Goal: Transaction & Acquisition: Purchase product/service

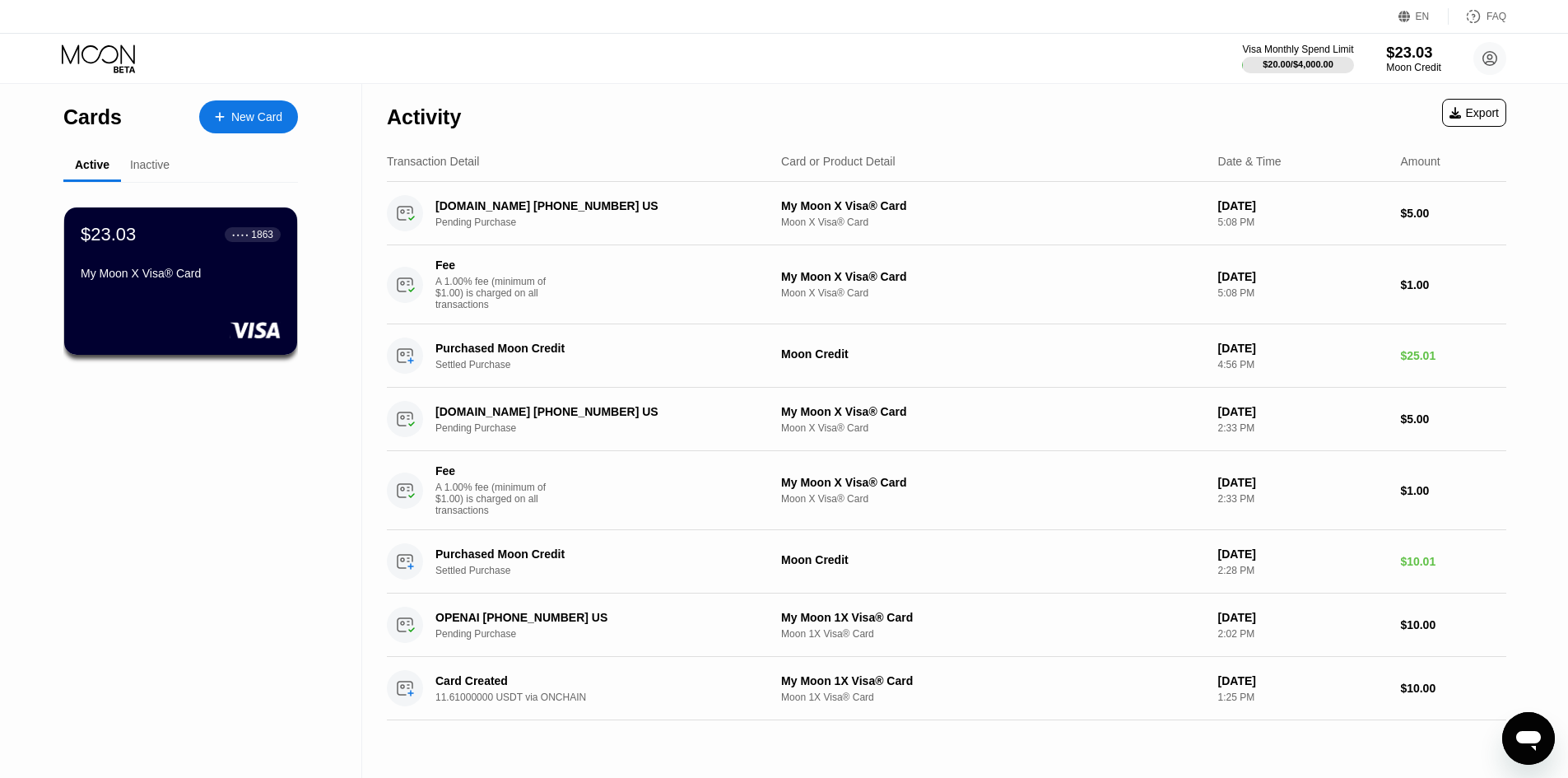
drag, startPoint x: 1434, startPoint y: 45, endPoint x: 1433, endPoint y: 57, distance: 12.0
click at [1433, 45] on div "$23.03" at bounding box center [1413, 53] width 55 height 18
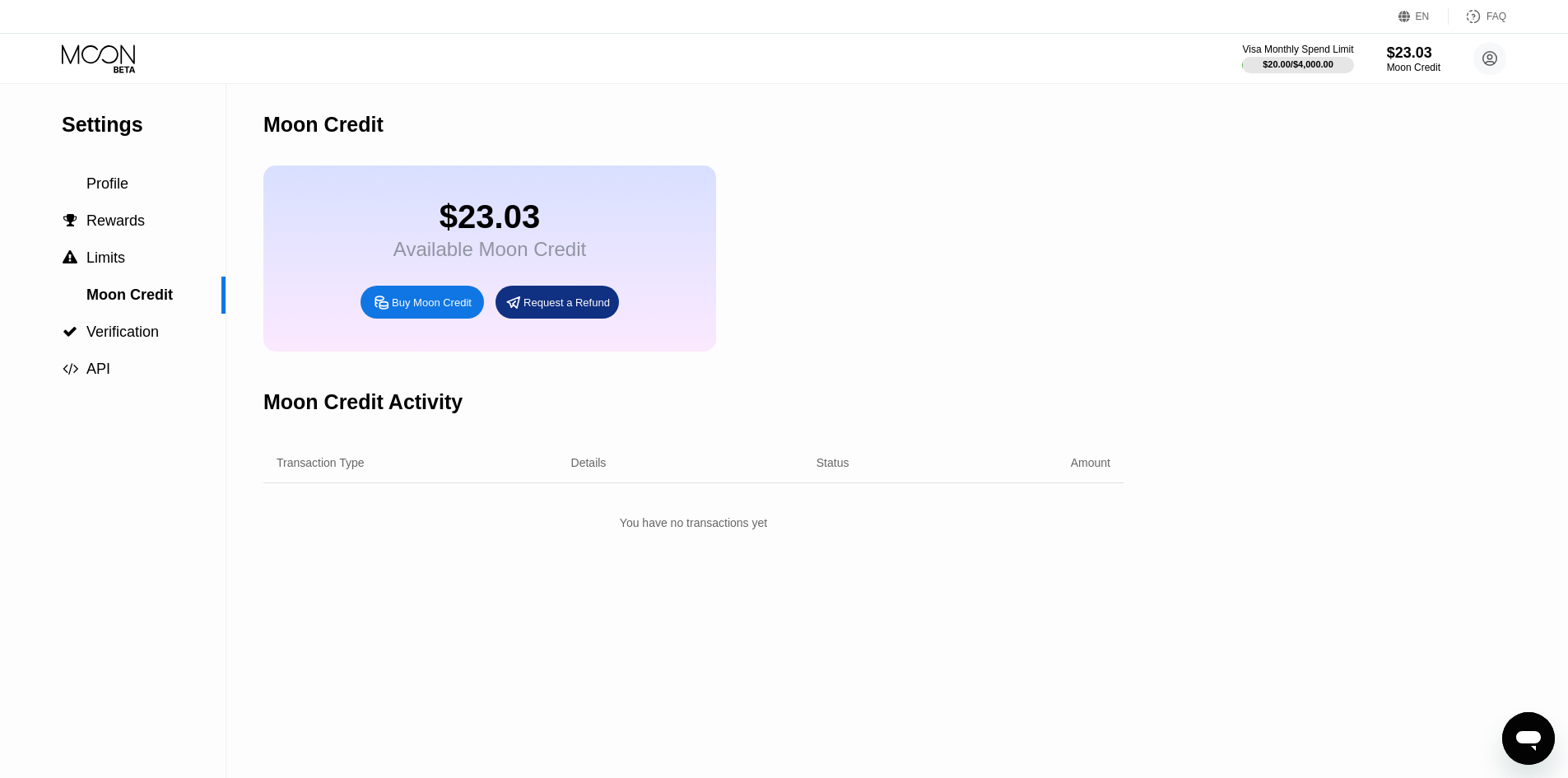
click at [454, 308] on div "Buy Moon Credit" at bounding box center [431, 303] width 80 height 14
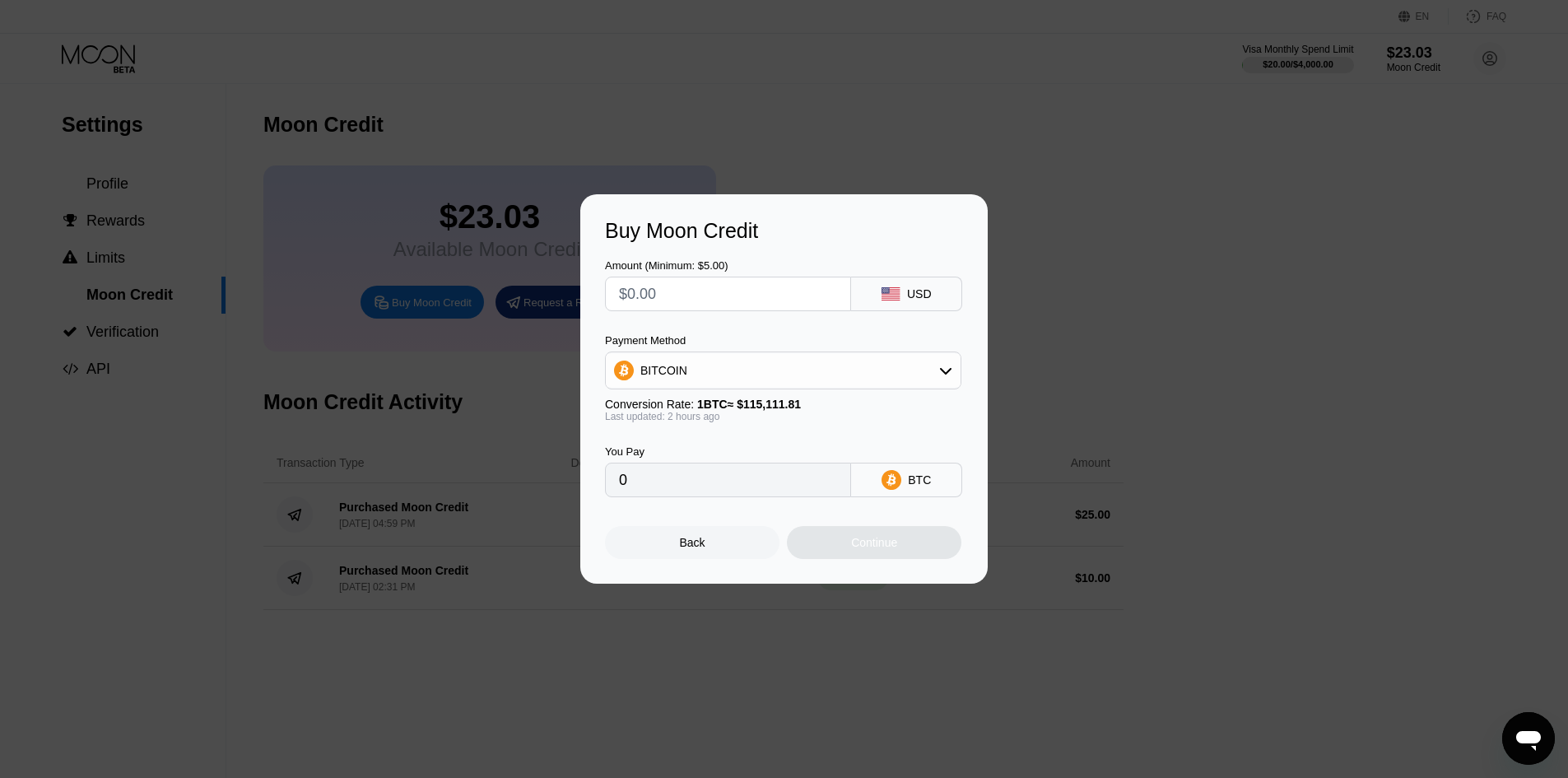
click at [692, 289] on input "text" at bounding box center [728, 293] width 218 height 33
type input "$3"
type input "0.00002611"
type input "$30"
type input "0.00026108"
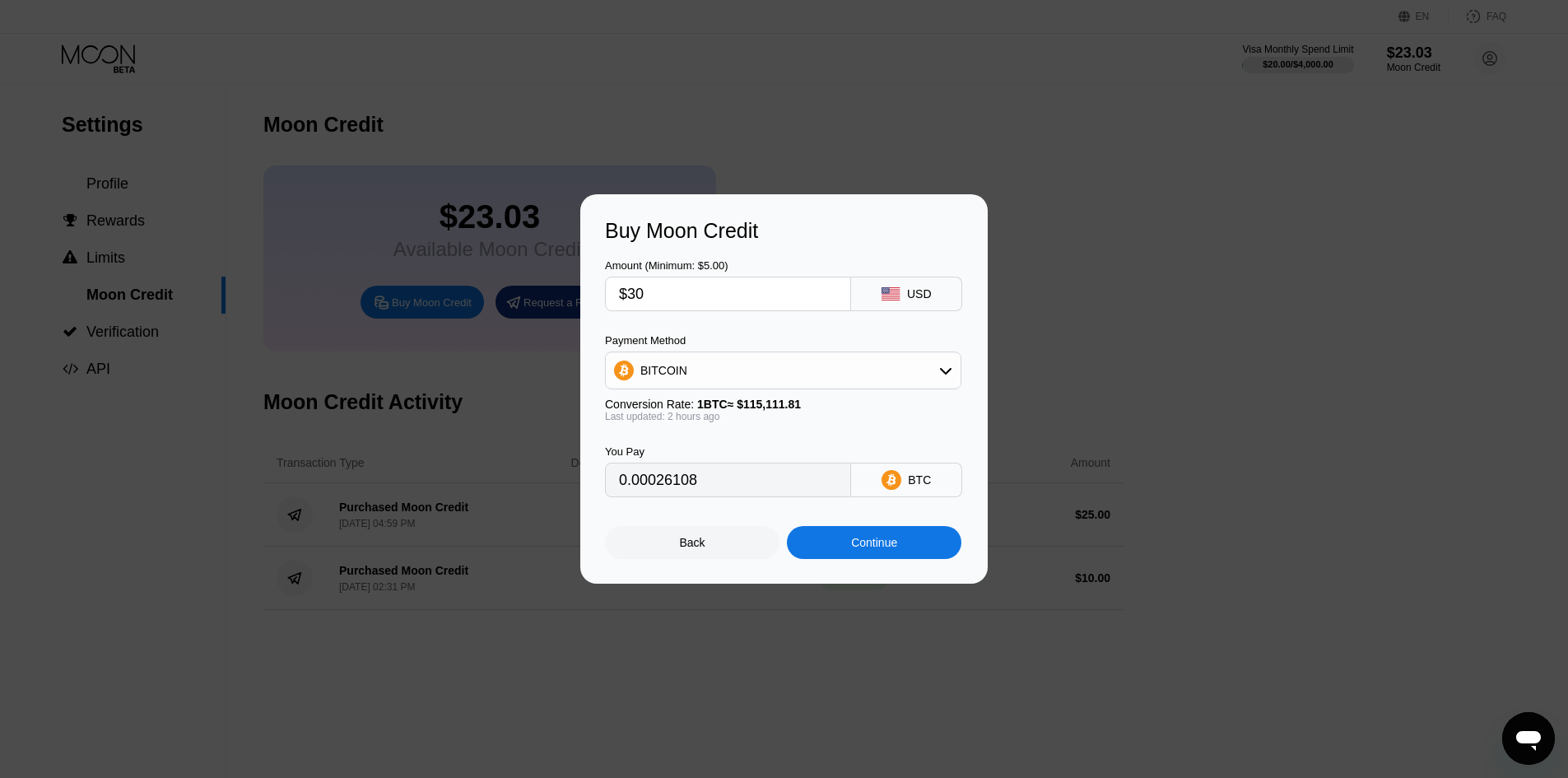
type input "$30"
click at [685, 385] on div "BITCOIN" at bounding box center [782, 370] width 355 height 33
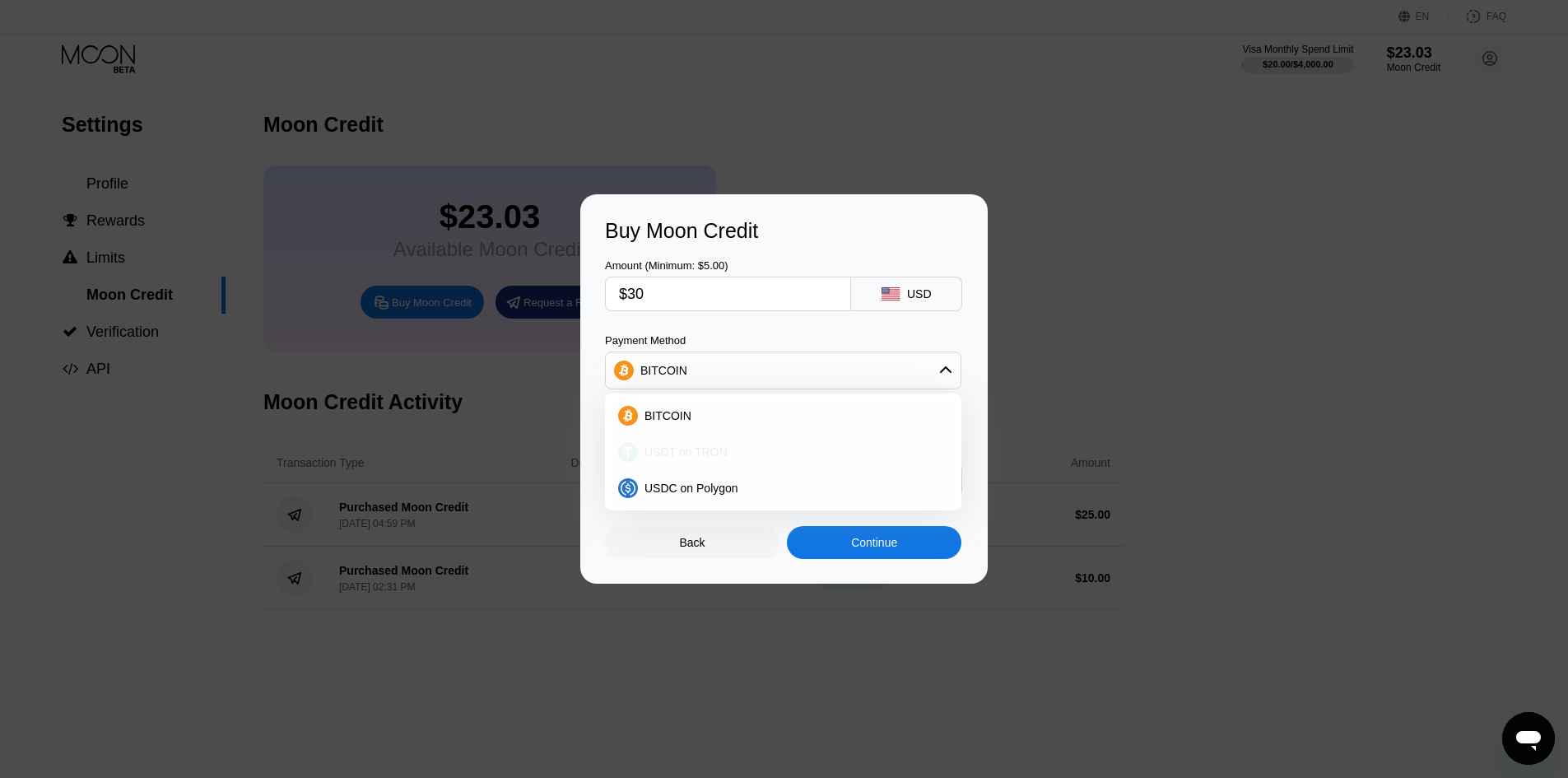
click at [677, 443] on div "USDT on TRON" at bounding box center [783, 451] width 347 height 33
type input "30.30"
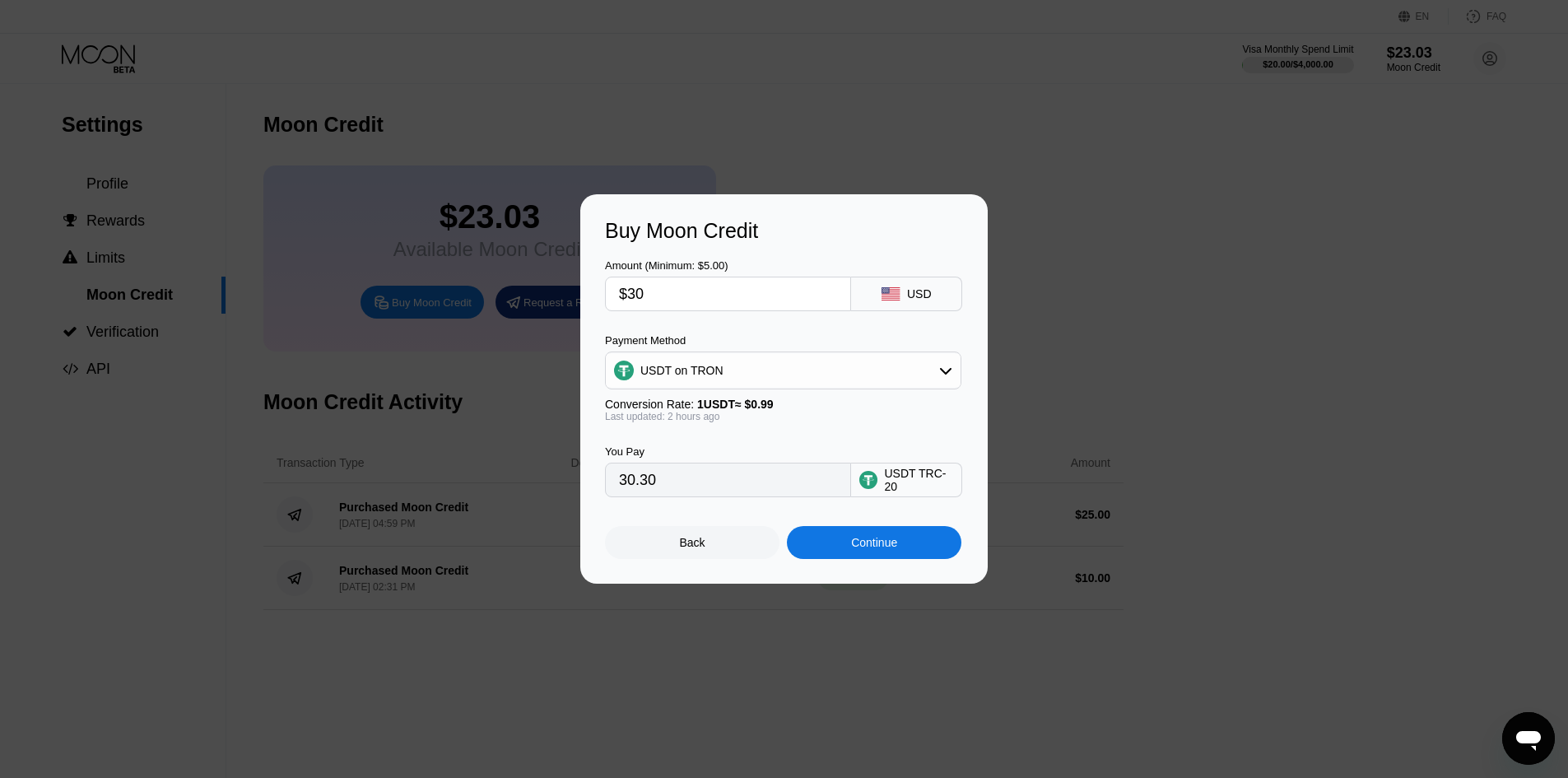
click at [833, 543] on div "Continue" at bounding box center [874, 542] width 174 height 33
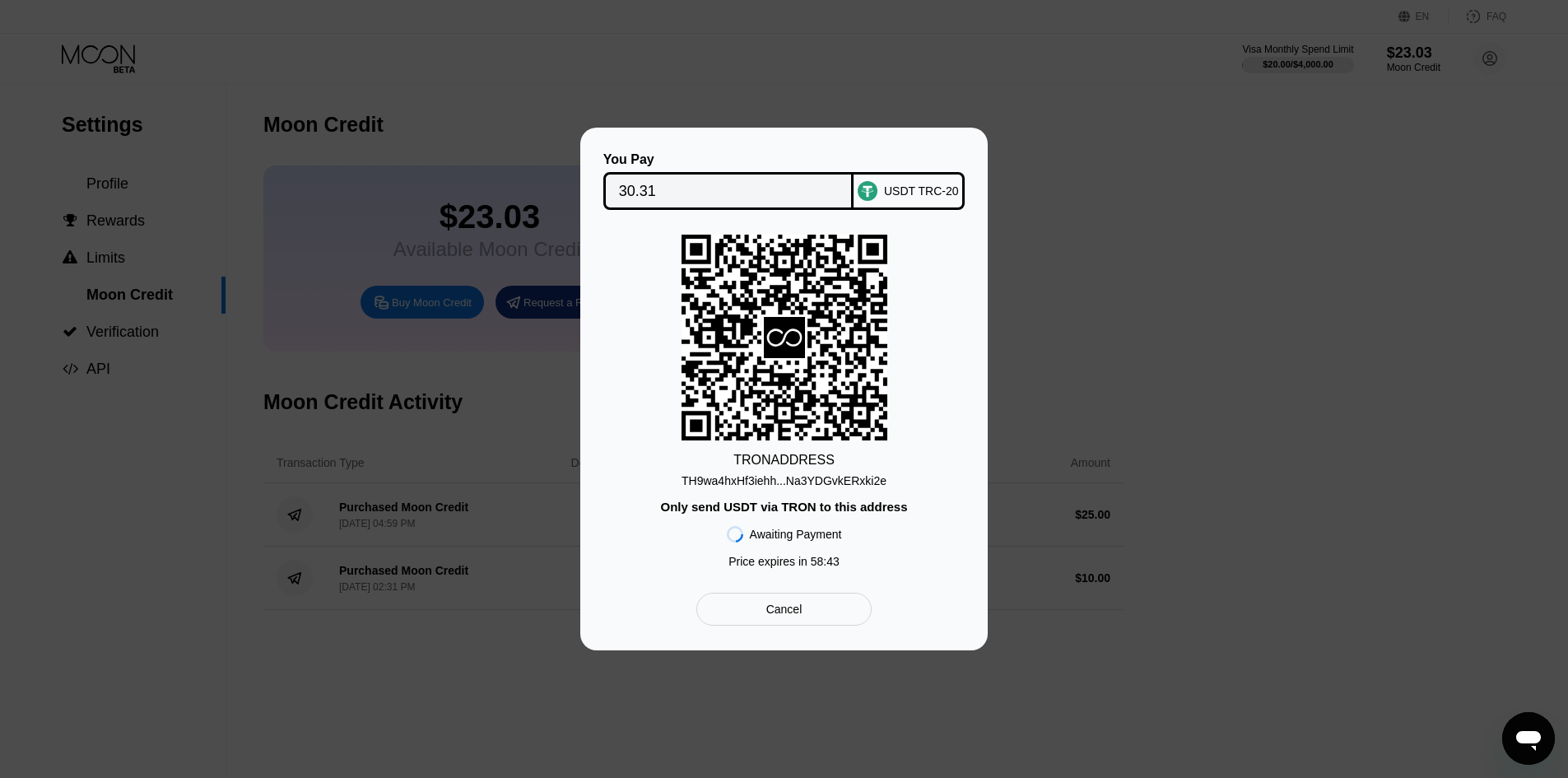
click at [762, 485] on div "TH9wa4hxHf3iehh...Na3YDGvkERxki2e" at bounding box center [783, 481] width 205 height 13
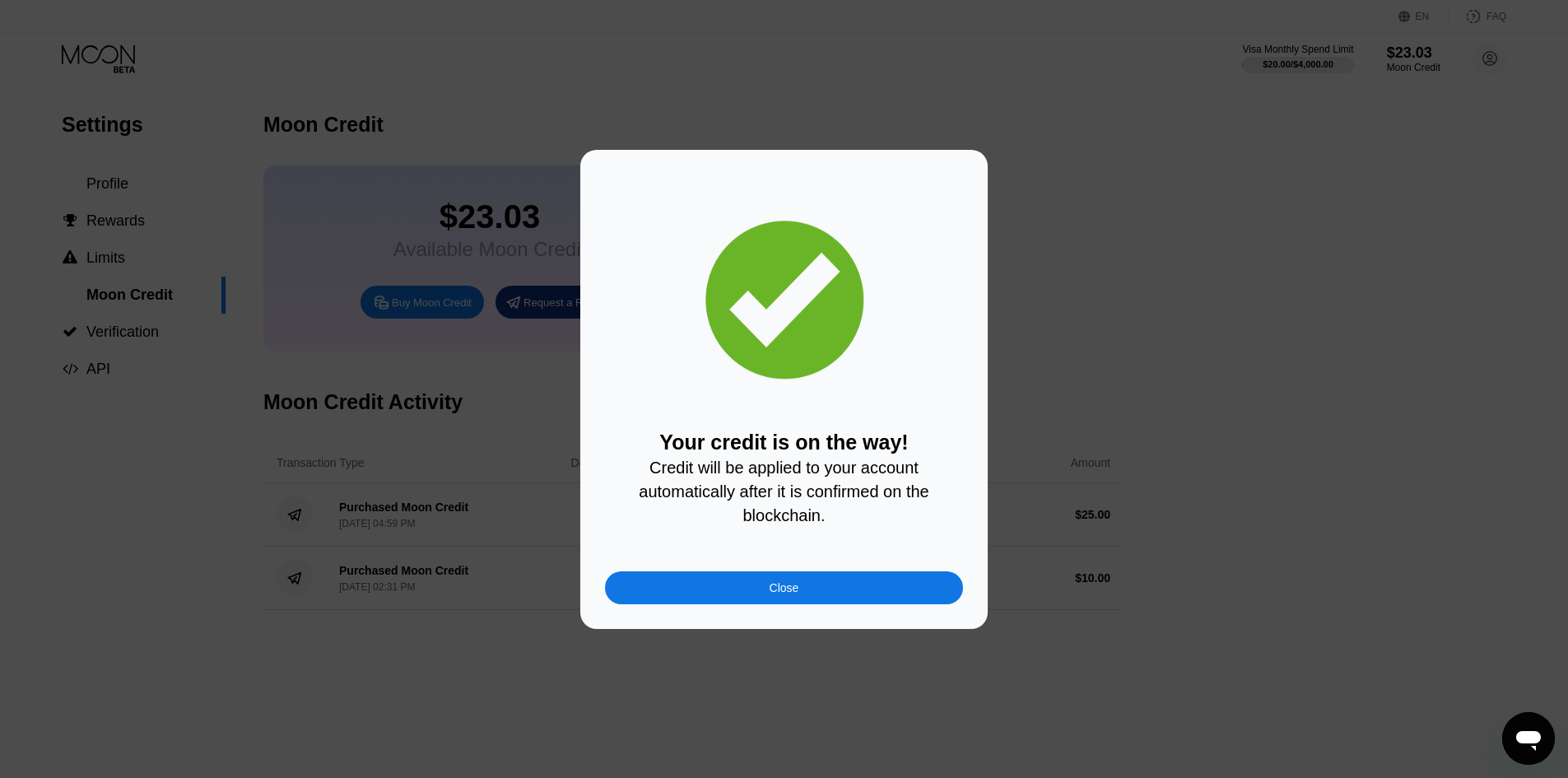
click at [802, 576] on div "Your credit is on the way! Credit will be applied to your account automatically…" at bounding box center [783, 389] width 358 height 429
click at [800, 592] on div "Close" at bounding box center [783, 587] width 358 height 33
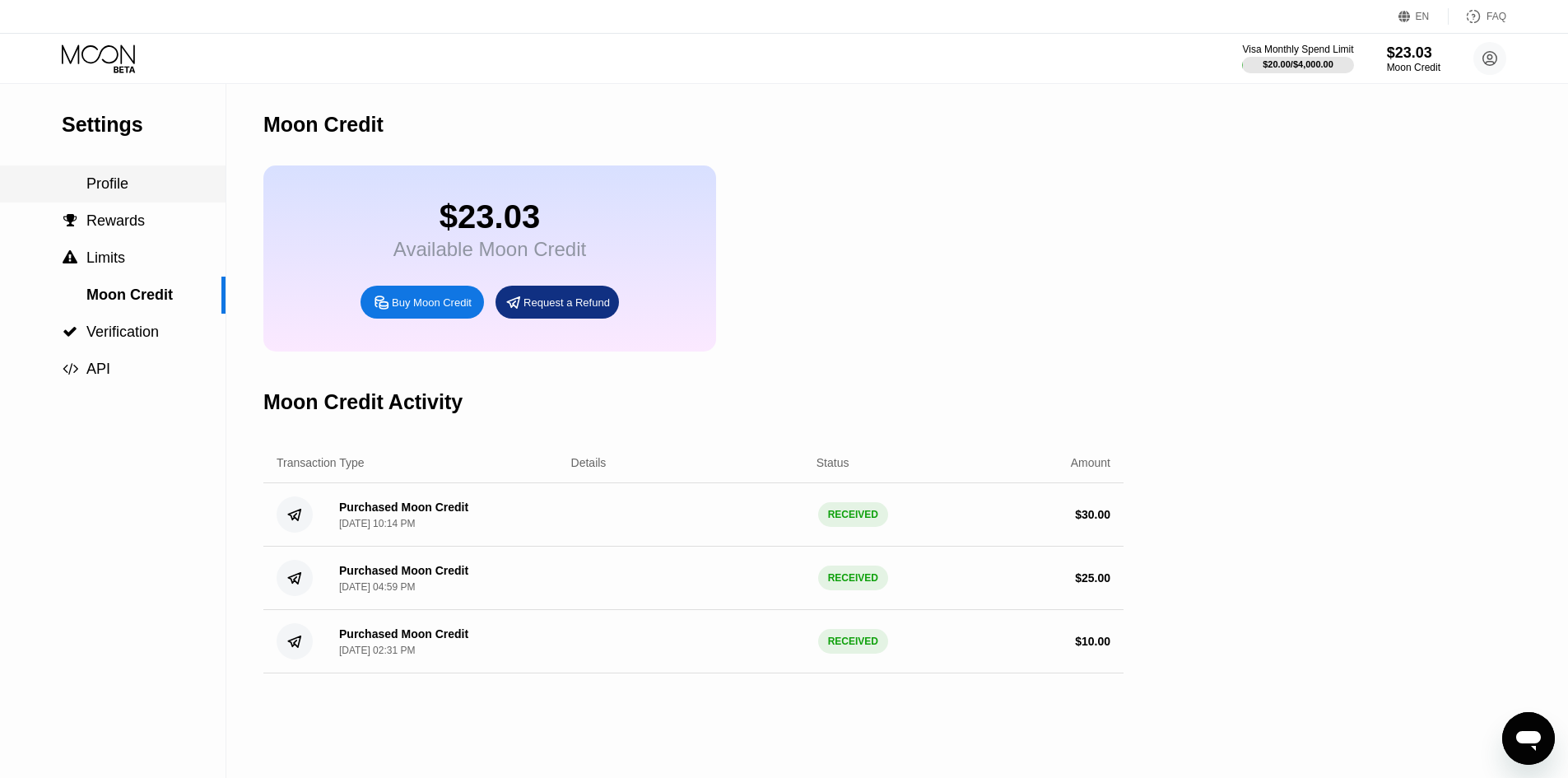
click at [105, 190] on span "Profile" at bounding box center [107, 183] width 42 height 17
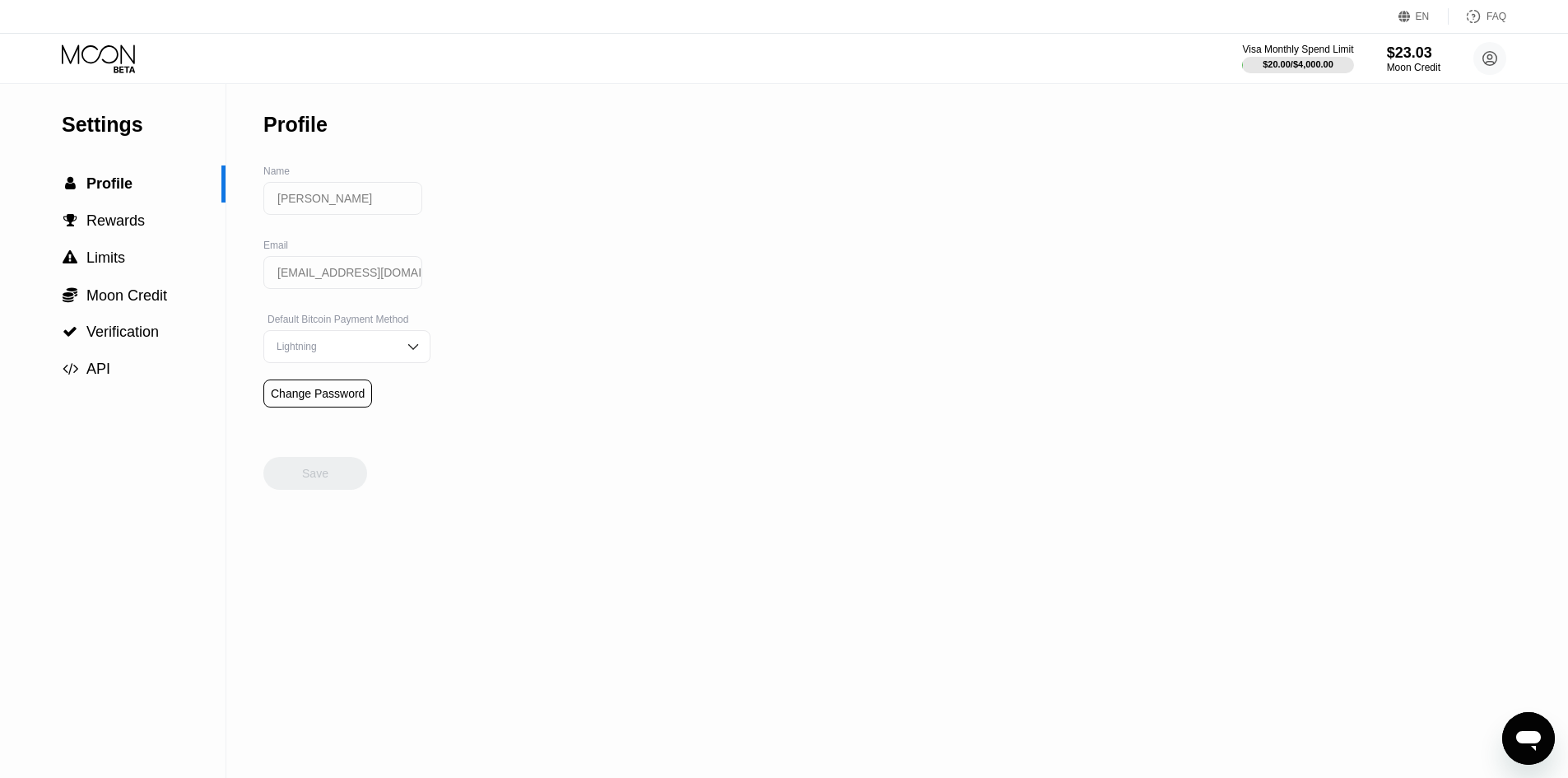
click at [105, 65] on icon at bounding box center [99, 58] width 77 height 29
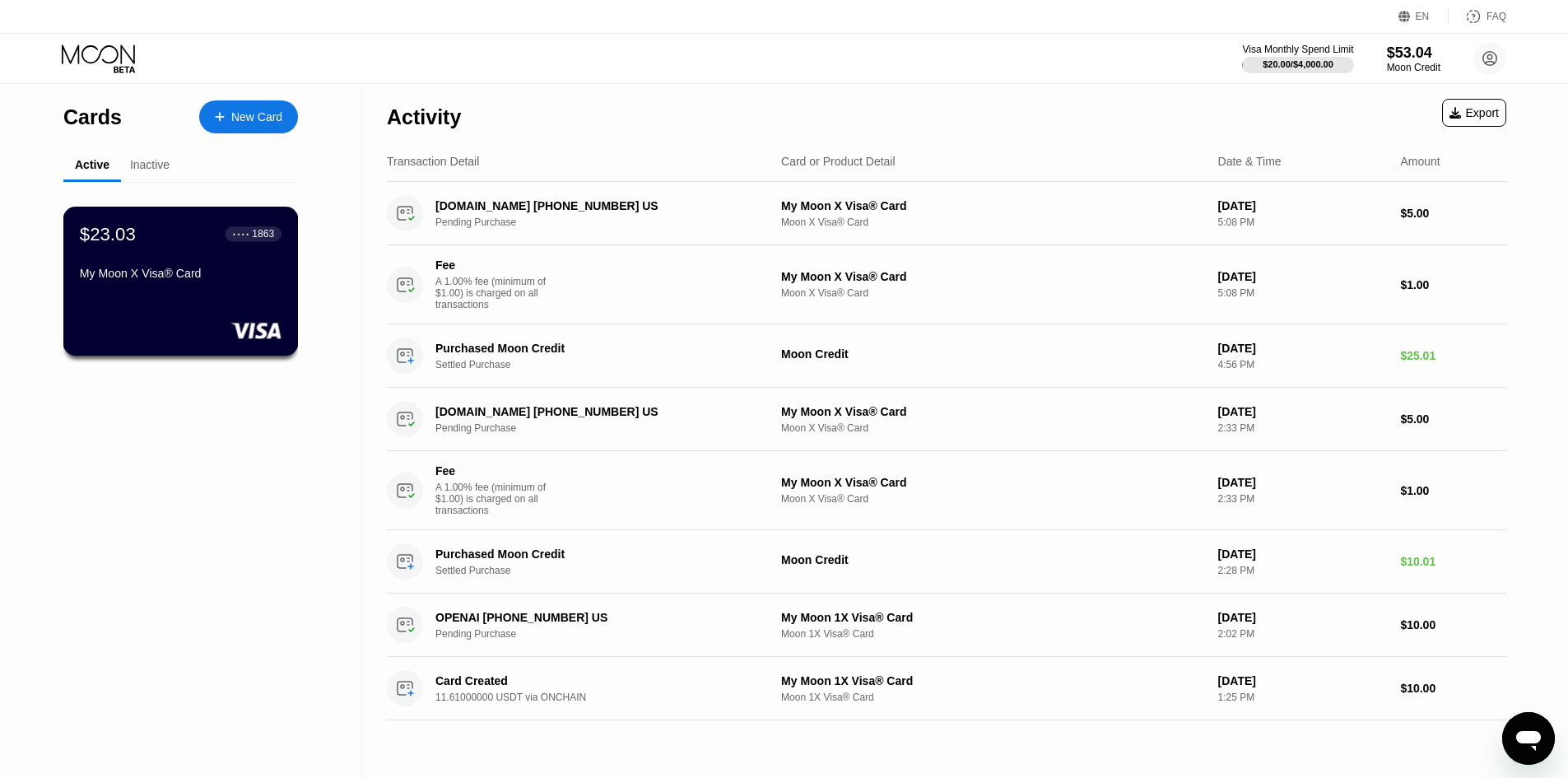
click at [236, 245] on div "● ● ● ● 1863" at bounding box center [253, 233] width 57 height 21
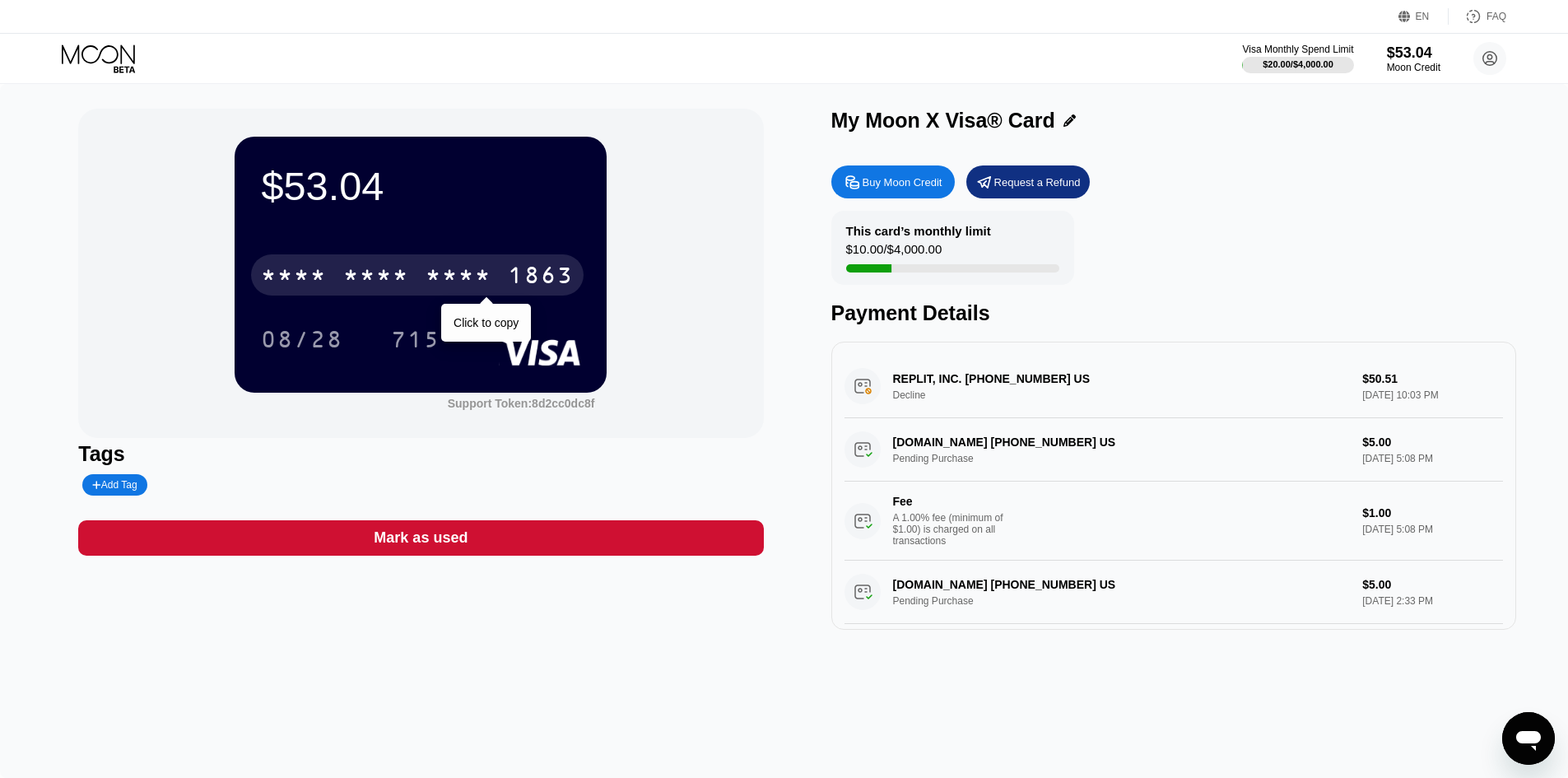
click at [445, 280] on div "* * * * * * * * * * * * 1863" at bounding box center [417, 275] width 333 height 41
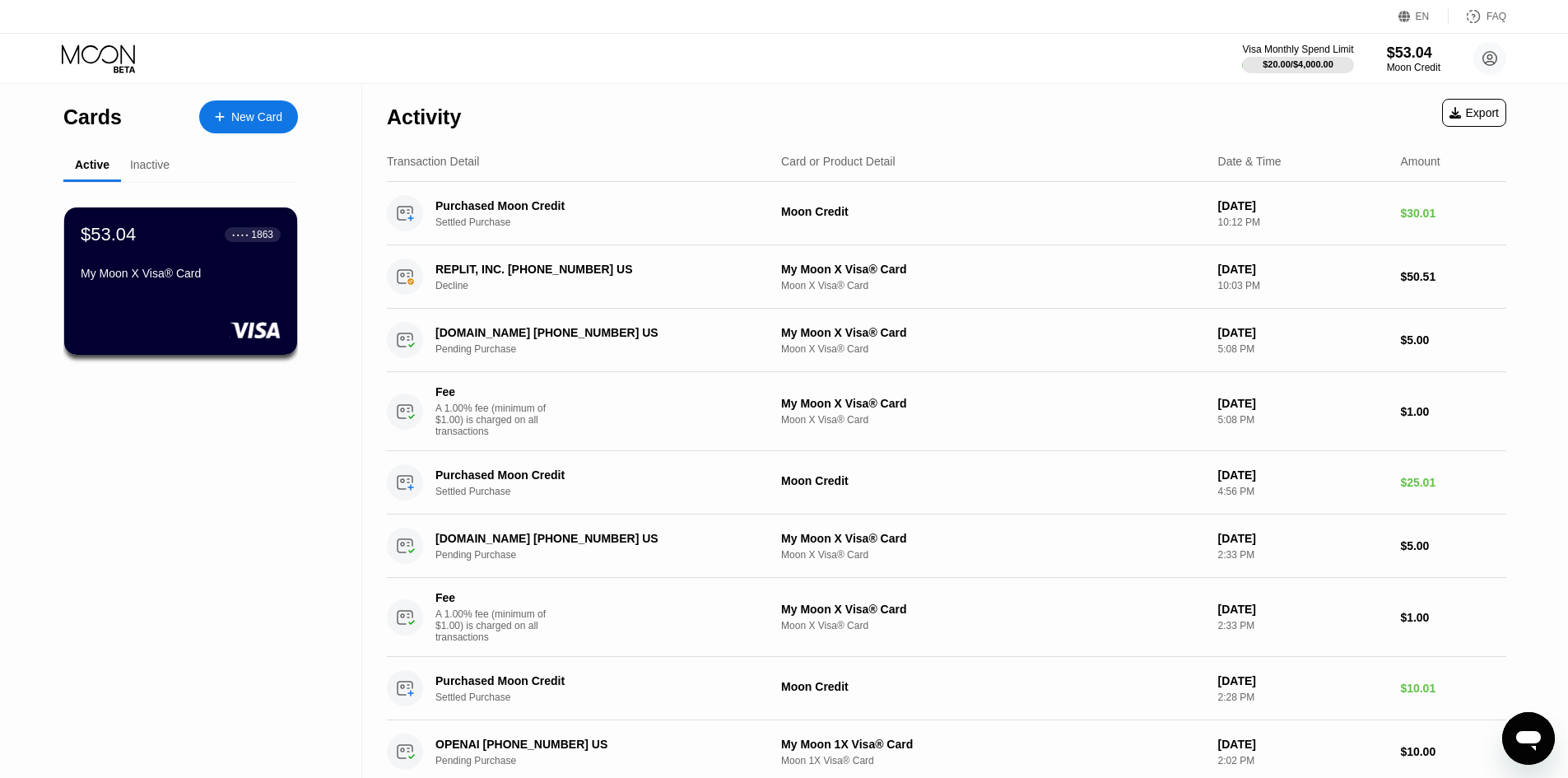
click at [208, 246] on div "$53.04 ● ● ● ● 1863" at bounding box center [180, 234] width 200 height 21
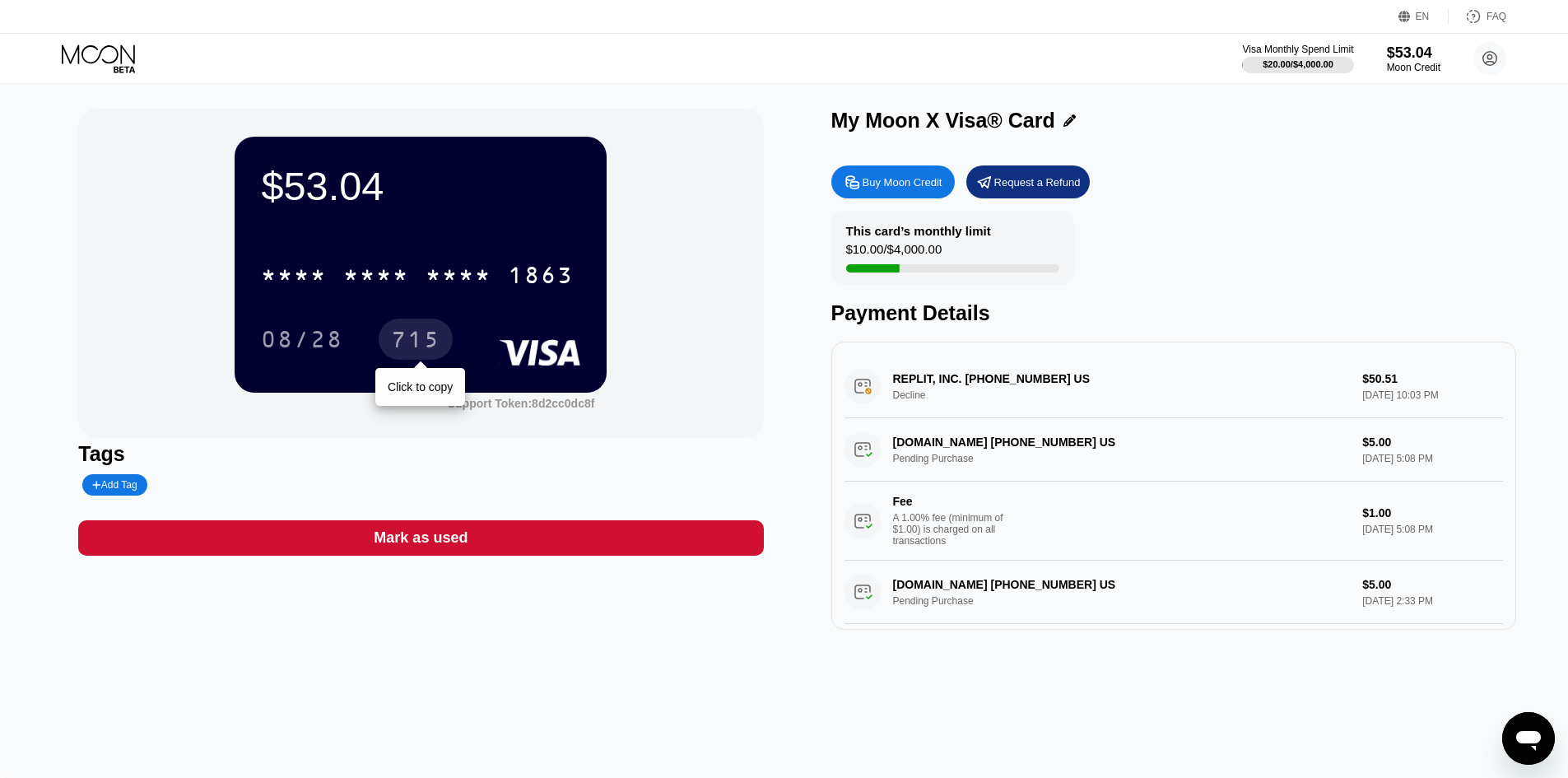
click at [391, 340] on div "715" at bounding box center [415, 341] width 49 height 26
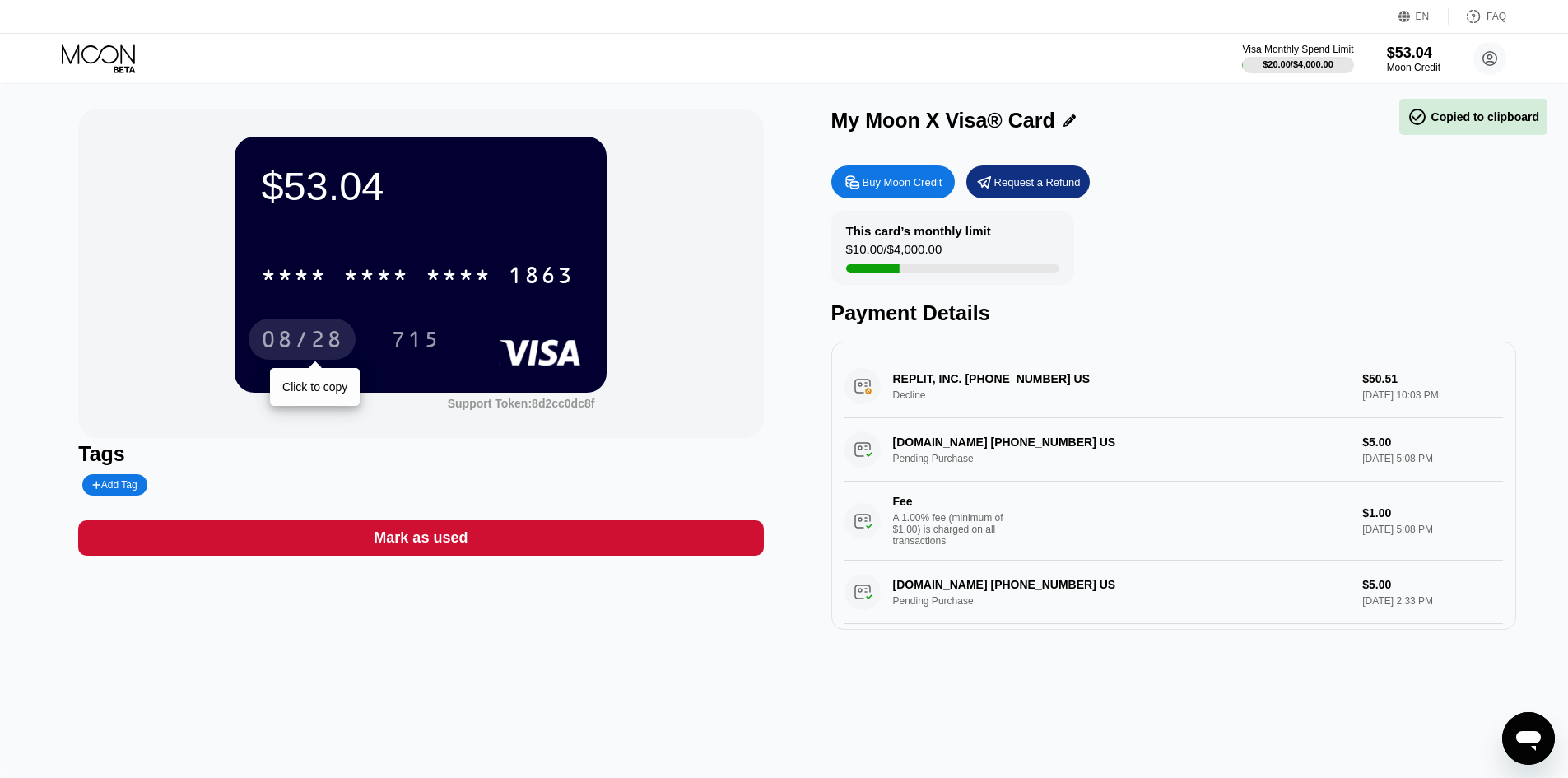
click at [302, 349] on div "08/28" at bounding box center [302, 341] width 83 height 26
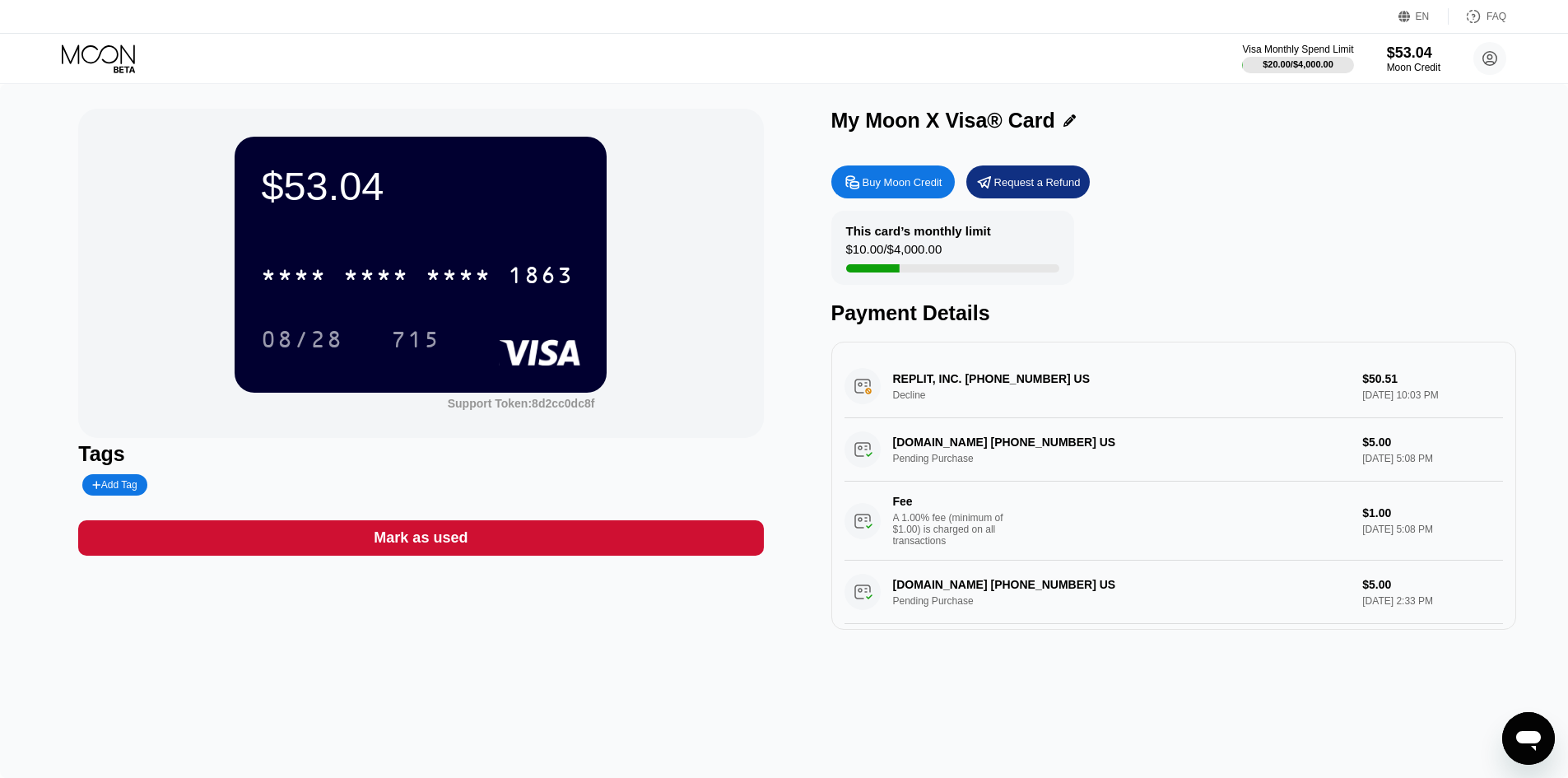
click at [1009, 401] on div "REPLIT, INC. +16282002281 US Decline $50.51 Sep 19, 2025 10:03 PM" at bounding box center [1173, 386] width 658 height 63
